Goal: Navigation & Orientation: Find specific page/section

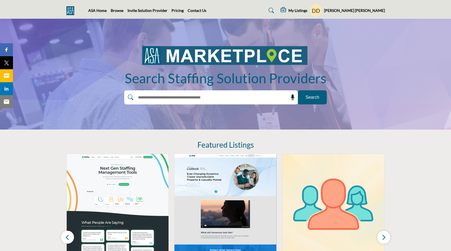
click at [361, 14] on div "Danica Dela Pena My Profile My Interests My Lists My Solution Providers My RFPs…" at bounding box center [347, 11] width 75 height 12
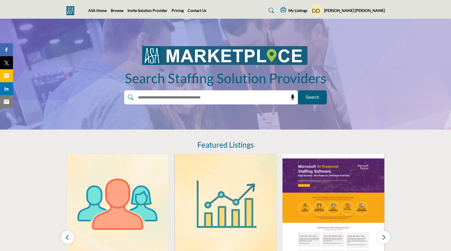
click at [372, 9] on h5 "[PERSON_NAME] [PERSON_NAME]" at bounding box center [354, 10] width 61 height 5
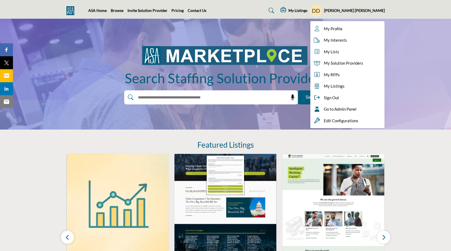
drag, startPoint x: 359, startPoint y: 9, endPoint x: 229, endPoint y: 21, distance: 130.7
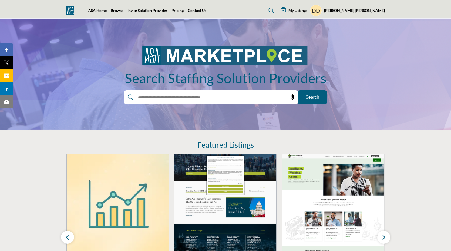
click at [225, 11] on div "ASA Home Browse Invite Solution Provider Pricing Contact Us" at bounding box center [160, 11] width 145 height 6
click at [359, 8] on h5 "[PERSON_NAME] [PERSON_NAME]" at bounding box center [354, 10] width 61 height 5
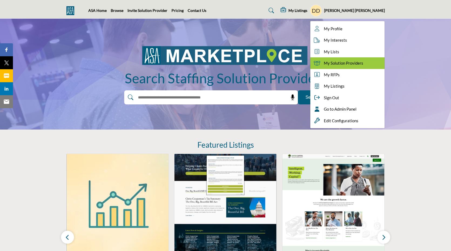
click at [351, 63] on span "My Solution Providers" at bounding box center [343, 63] width 39 height 6
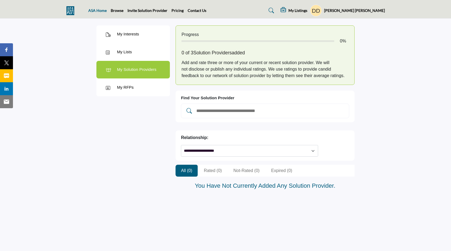
click at [104, 10] on link "ASA Home" at bounding box center [97, 10] width 18 height 5
click at [66, 10] on img at bounding box center [71, 10] width 11 height 9
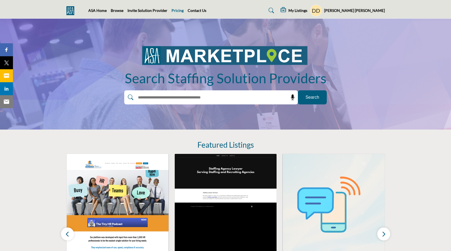
click at [175, 10] on link "Pricing" at bounding box center [177, 10] width 12 height 5
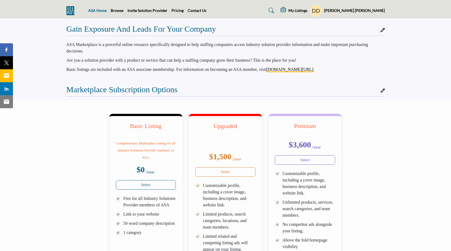
click at [102, 10] on link "ASA Home" at bounding box center [97, 10] width 18 height 5
click at [194, 11] on link "Contact Us" at bounding box center [197, 10] width 19 height 5
